Goal: Information Seeking & Learning: Learn about a topic

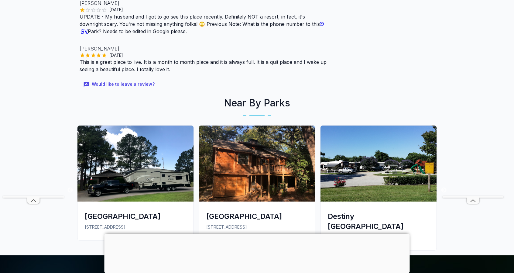
scroll to position [526, 0]
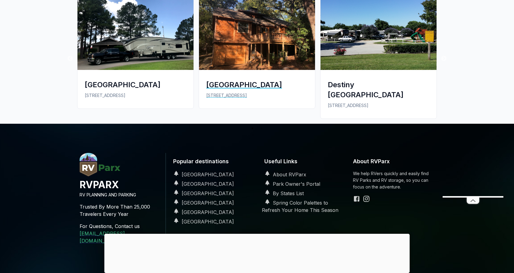
click at [236, 80] on div "[GEOGRAPHIC_DATA]" at bounding box center [256, 85] width 101 height 10
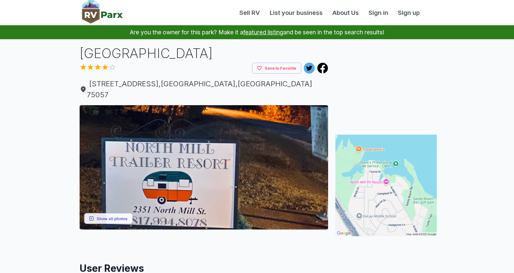
scroll to position [526, 0]
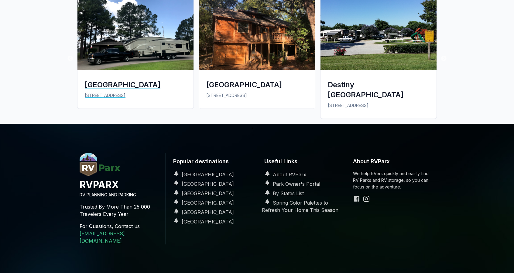
click at [98, 80] on div "[GEOGRAPHIC_DATA]" at bounding box center [135, 85] width 101 height 10
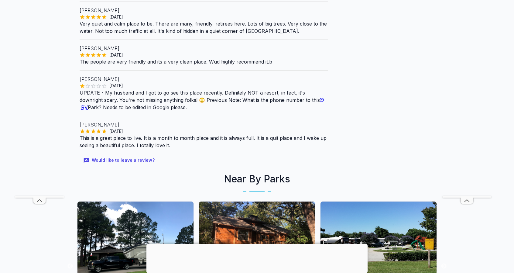
scroll to position [451, 0]
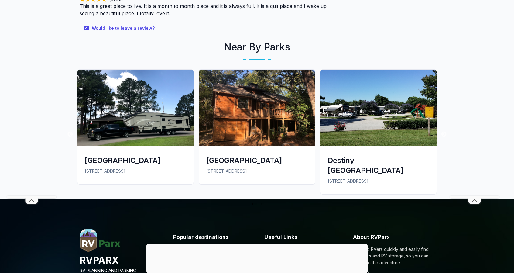
scroll to position [526, 0]
